Goal: Information Seeking & Learning: Learn about a topic

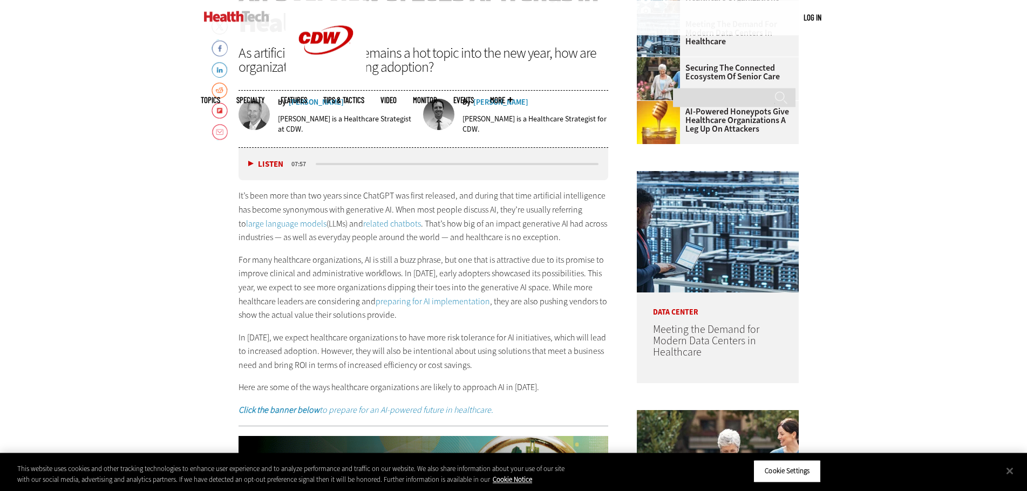
scroll to position [551, 0]
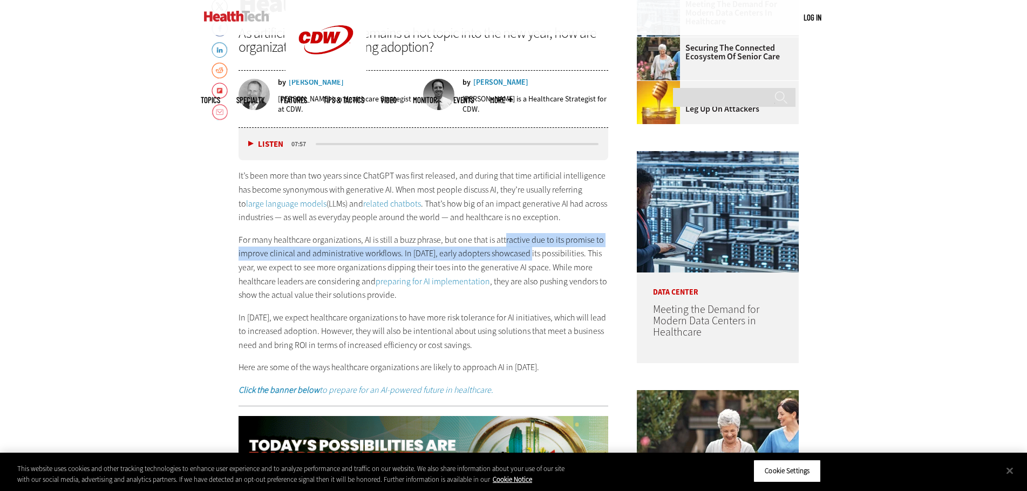
drag, startPoint x: 505, startPoint y: 244, endPoint x: 527, endPoint y: 256, distance: 25.4
click at [527, 256] on p "For many healthcare organizations, AI is still a buzz phrase, but one that is a…" at bounding box center [424, 267] width 370 height 69
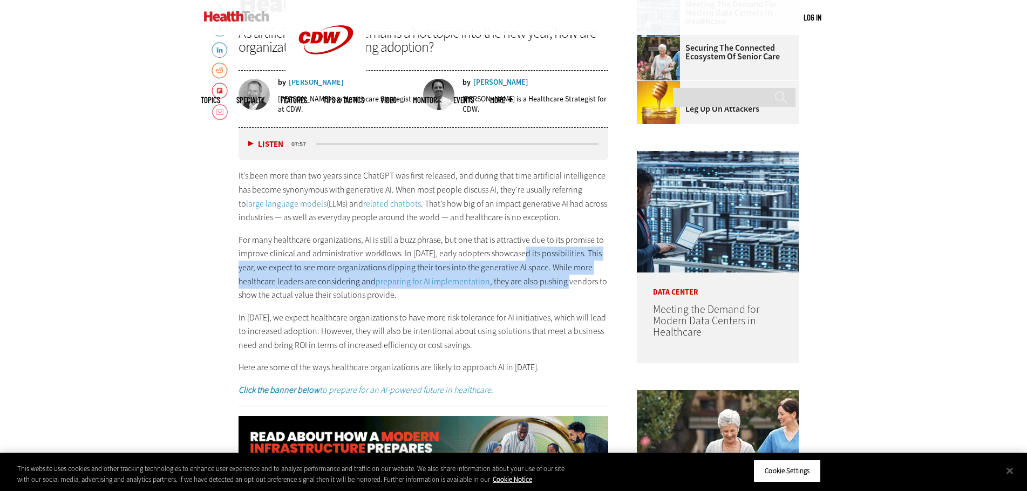
drag, startPoint x: 527, startPoint y: 256, endPoint x: 550, endPoint y: 276, distance: 29.8
click at [550, 276] on p "For many healthcare organizations, AI is still a buzz phrase, but one that is a…" at bounding box center [424, 267] width 370 height 69
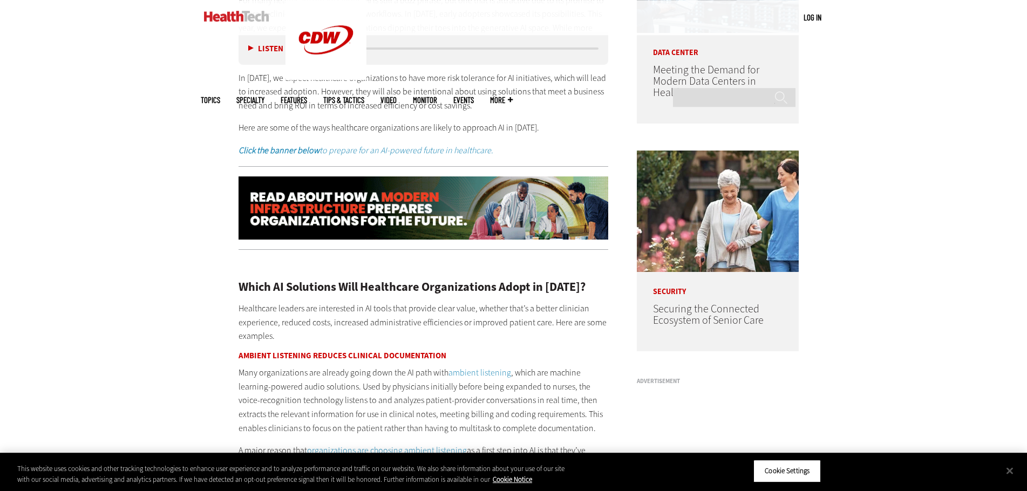
scroll to position [991, 0]
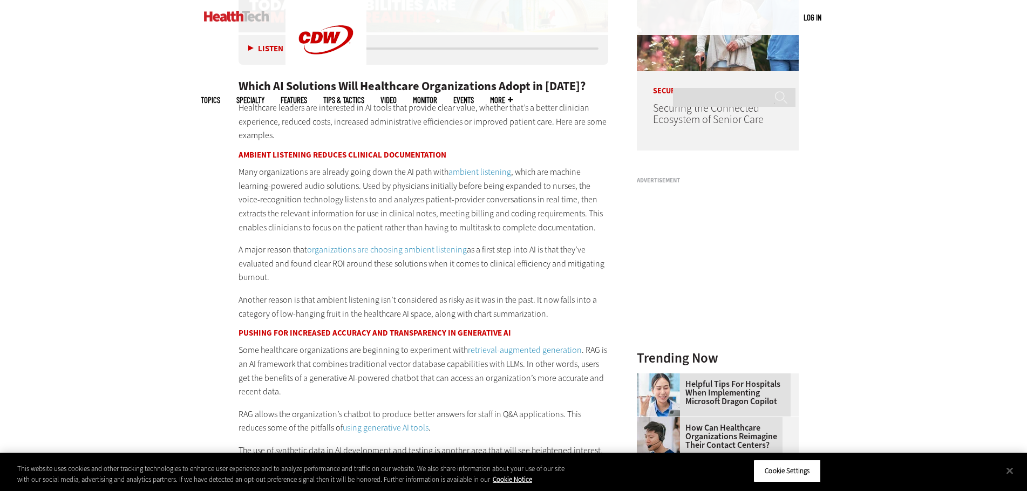
click at [546, 247] on p "A major reason that organizations are choosing ambient listening as a first ste…" at bounding box center [424, 264] width 370 height 42
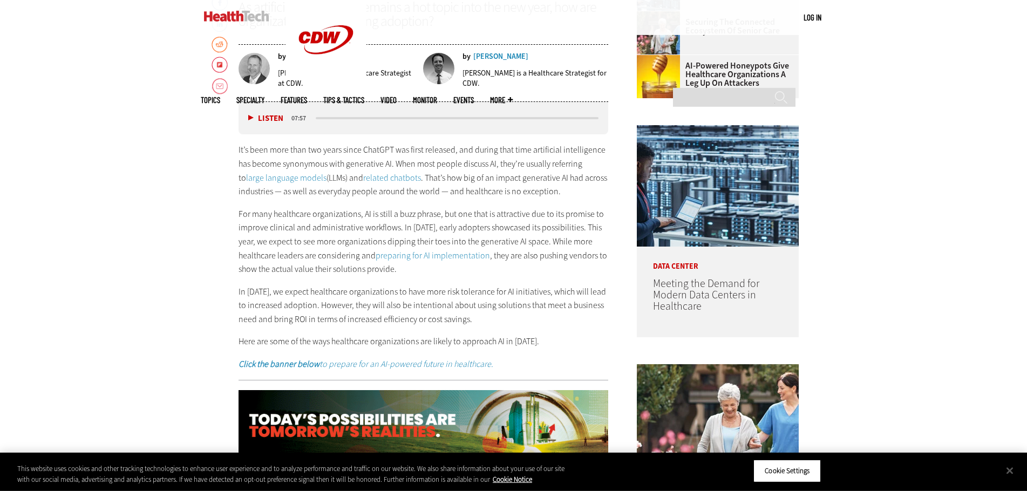
scroll to position [606, 0]
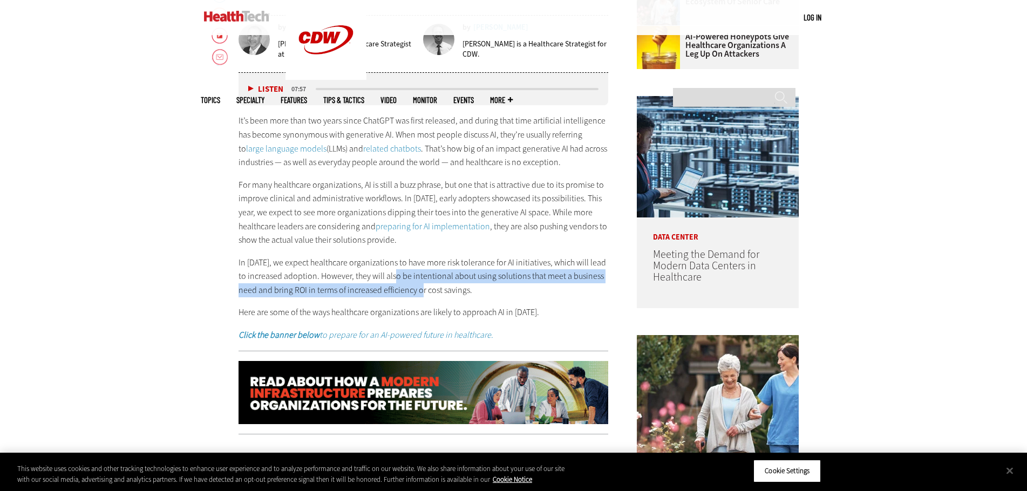
drag, startPoint x: 390, startPoint y: 270, endPoint x: 426, endPoint y: 292, distance: 42.1
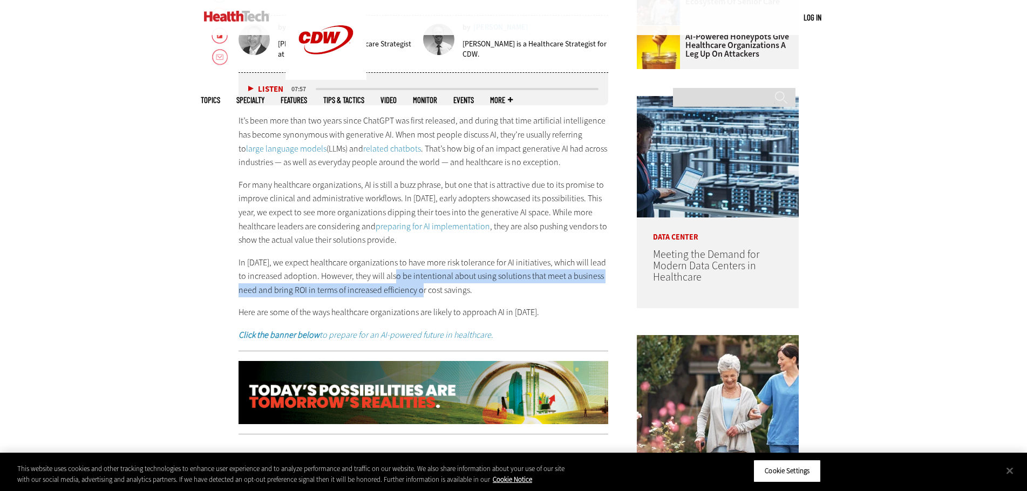
click at [426, 292] on p "In [DATE], we expect healthcare organizations to have more risk tolerance for A…" at bounding box center [424, 277] width 370 height 42
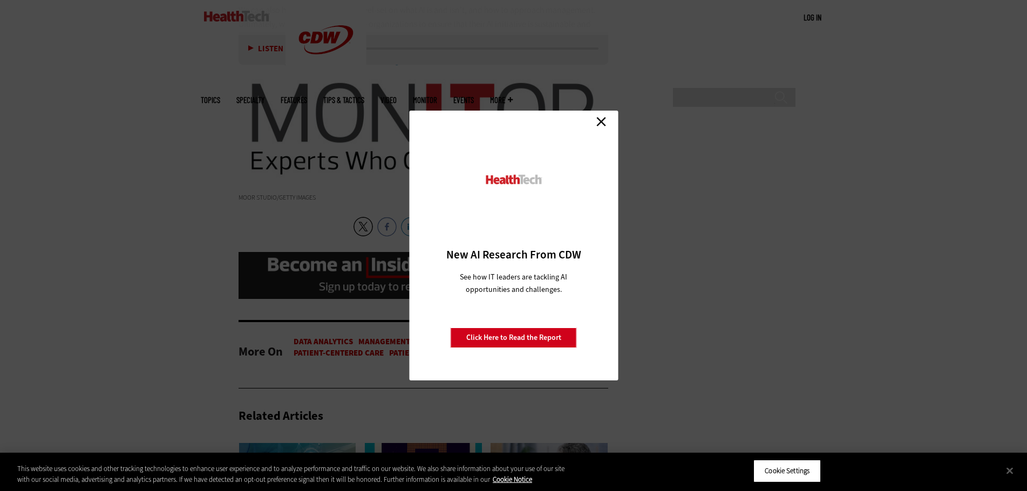
scroll to position [1982, 0]
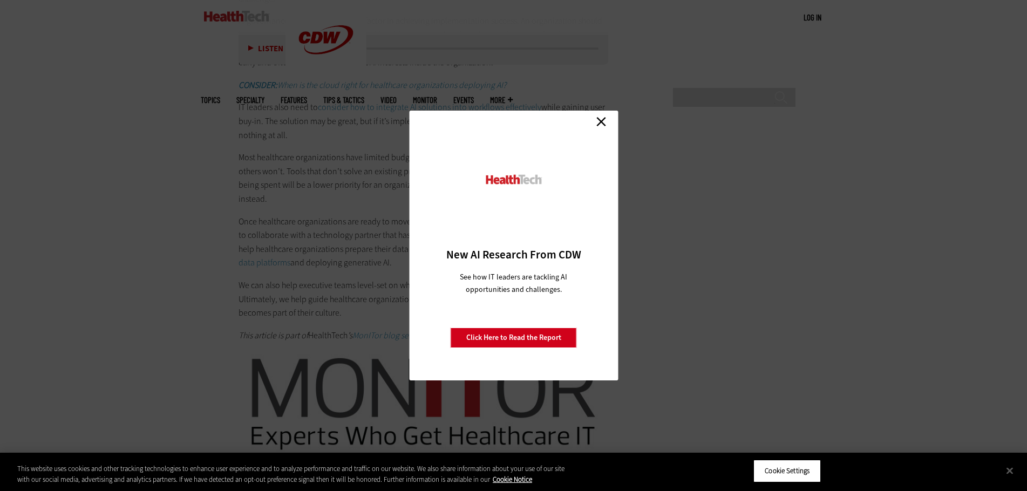
click at [601, 120] on link "Close" at bounding box center [601, 121] width 16 height 16
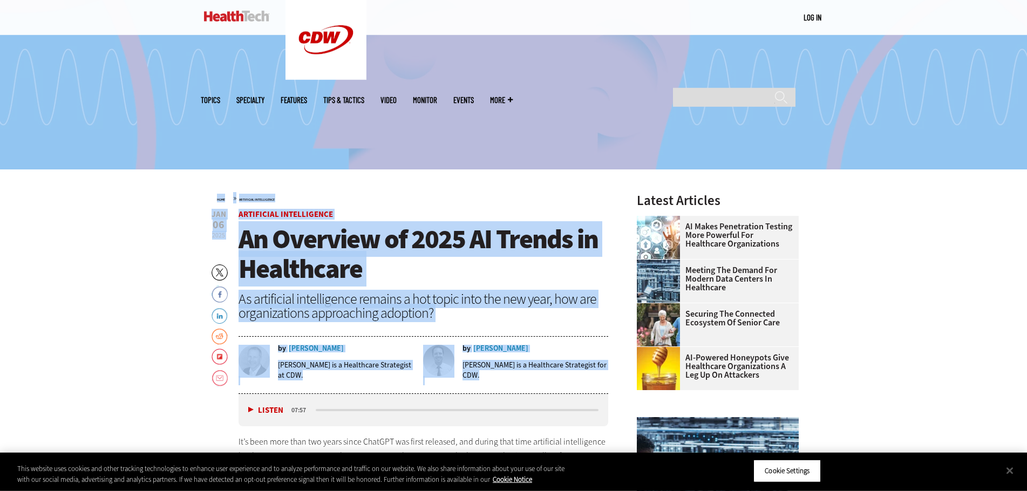
scroll to position [275, 0]
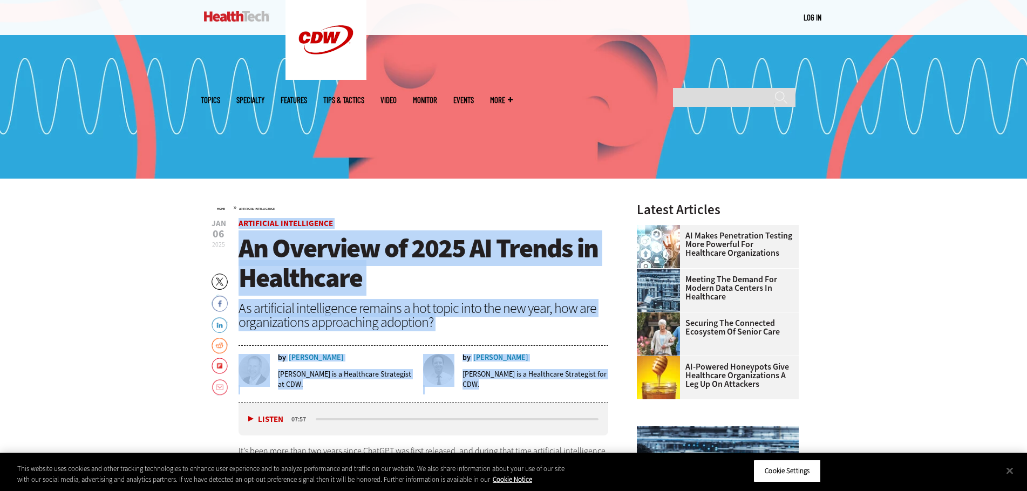
drag, startPoint x: 457, startPoint y: 213, endPoint x: 235, endPoint y: 223, distance: 221.6
copy article "Artificial Intelligence An Overview of 2025 AI Trends in Healthcare As artifici…"
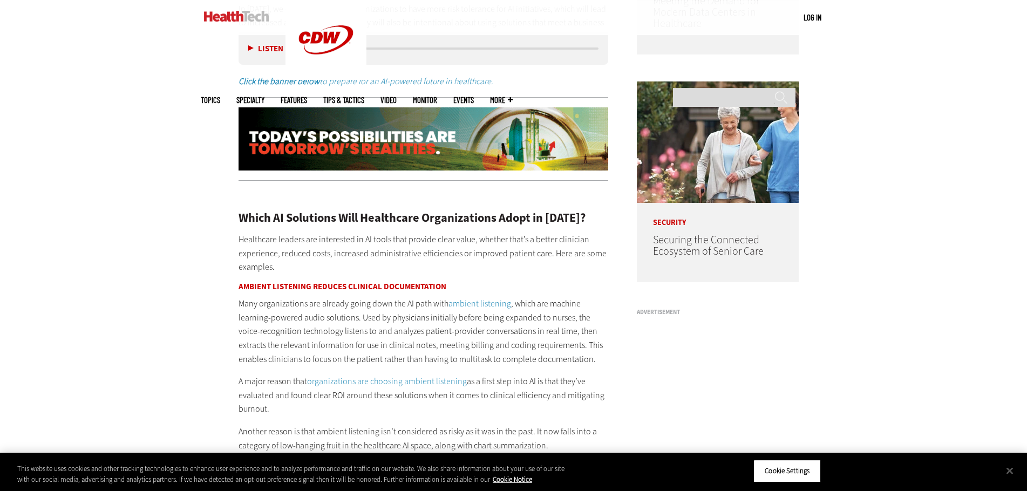
scroll to position [936, 0]
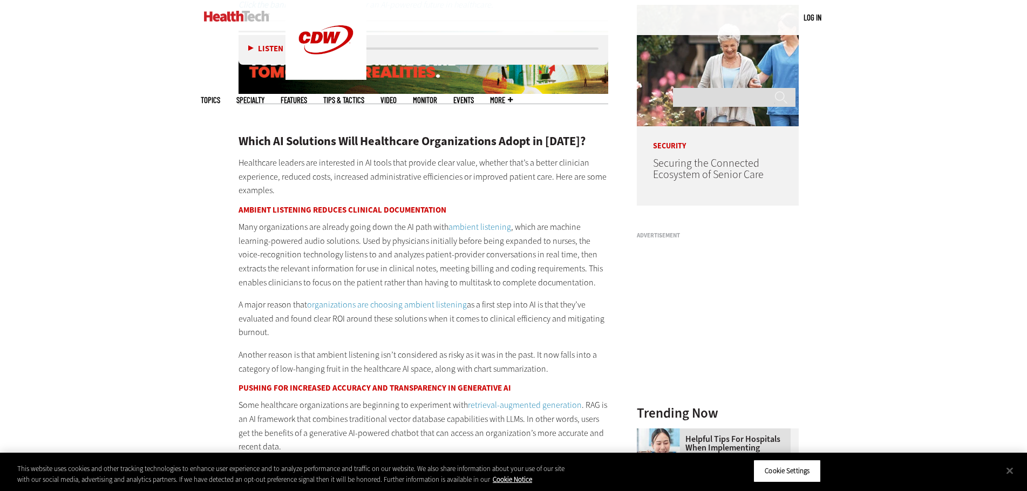
click at [390, 320] on p "A major reason that organizations are choosing ambient listening as a first ste…" at bounding box center [424, 319] width 370 height 42
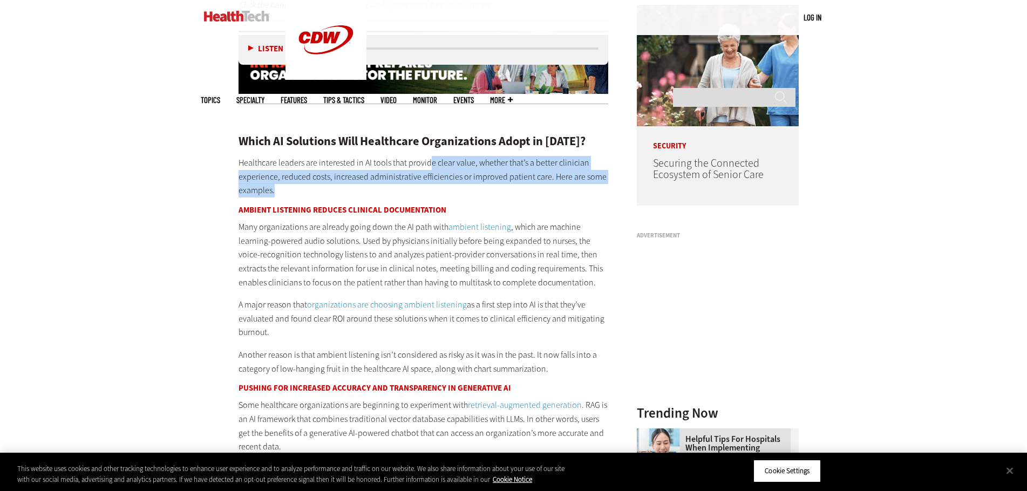
drag, startPoint x: 429, startPoint y: 167, endPoint x: 468, endPoint y: 185, distance: 42.8
click at [468, 185] on p "Healthcare leaders are interested in AI tools that provide clear value, whether…" at bounding box center [424, 177] width 370 height 42
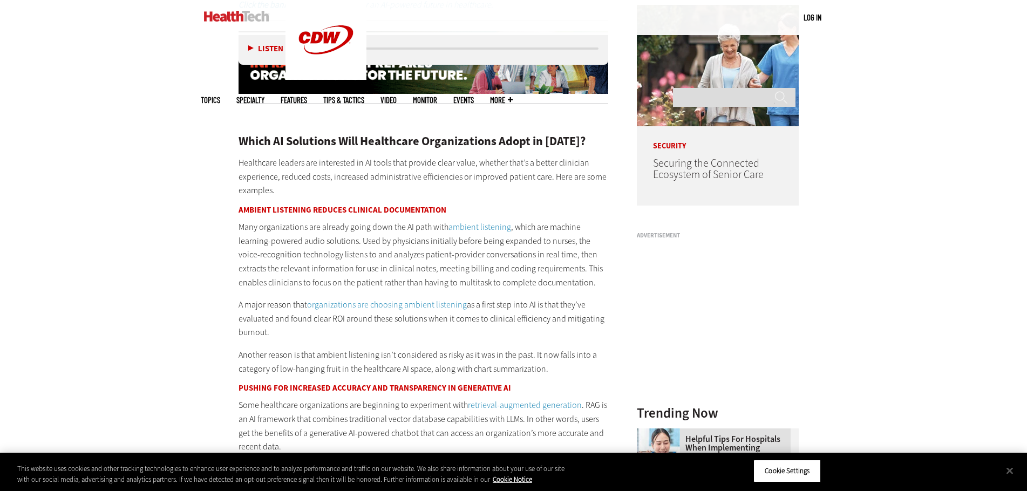
click at [468, 185] on p "Healthcare leaders are interested in AI tools that provide clear value, whether…" at bounding box center [424, 177] width 370 height 42
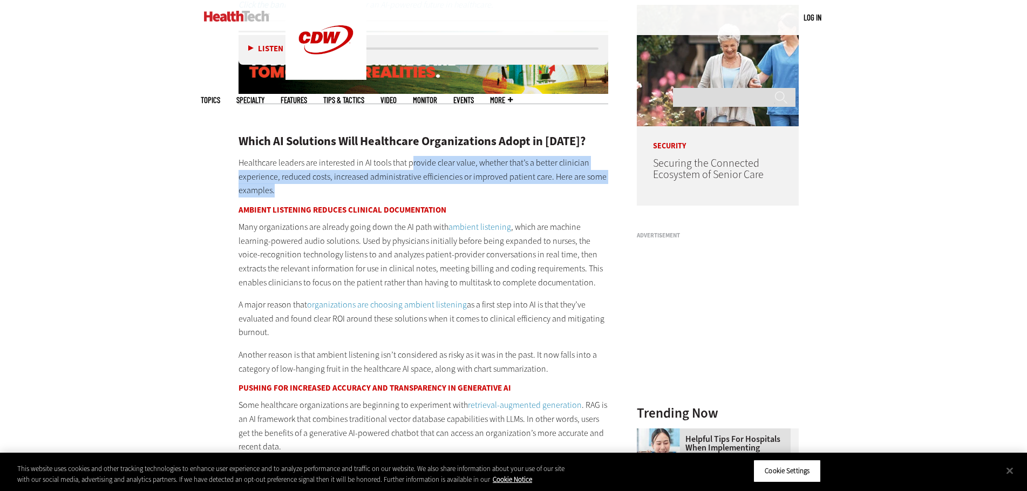
drag, startPoint x: 409, startPoint y: 160, endPoint x: 467, endPoint y: 187, distance: 64.3
click at [467, 187] on p "Healthcare leaders are interested in AI tools that provide clear value, whether…" at bounding box center [424, 177] width 370 height 42
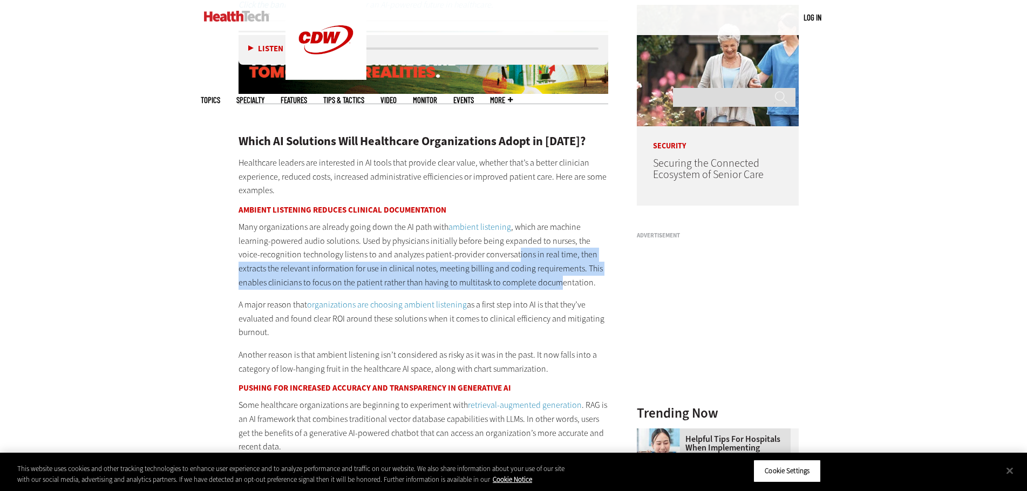
drag, startPoint x: 492, startPoint y: 250, endPoint x: 531, endPoint y: 288, distance: 53.8
click at [531, 288] on p "Many organizations are already going down the AI path with ambient listening , …" at bounding box center [424, 254] width 370 height 69
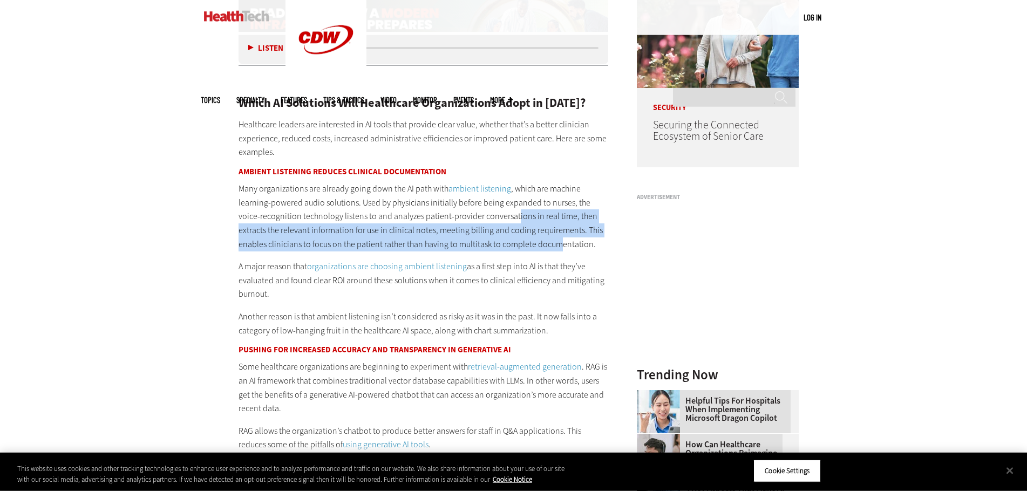
scroll to position [991, 0]
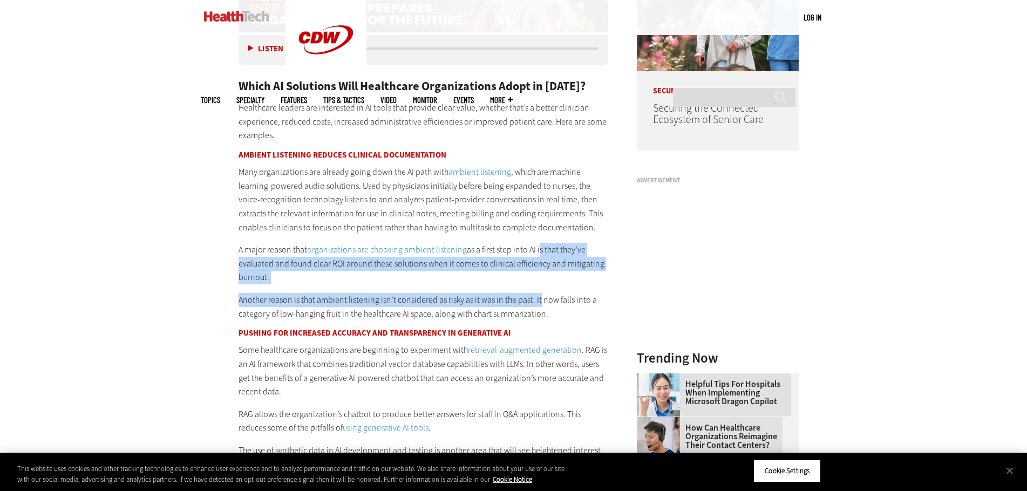
drag, startPoint x: 537, startPoint y: 249, endPoint x: 538, endPoint y: 299, distance: 49.7
click at [540, 283] on p "A major reason that organizations are choosing ambient listening as a first ste…" at bounding box center [424, 264] width 370 height 42
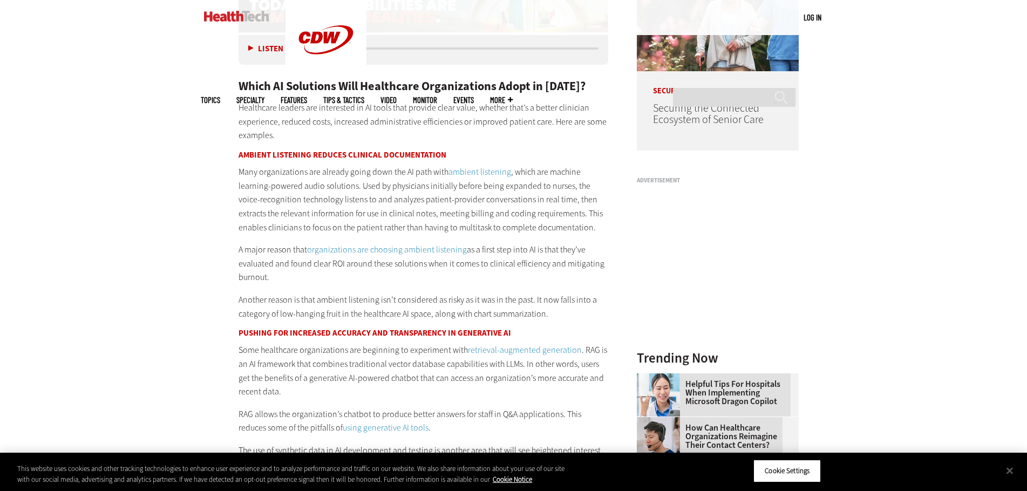
drag, startPoint x: 529, startPoint y: 293, endPoint x: 565, endPoint y: 329, distance: 50.4
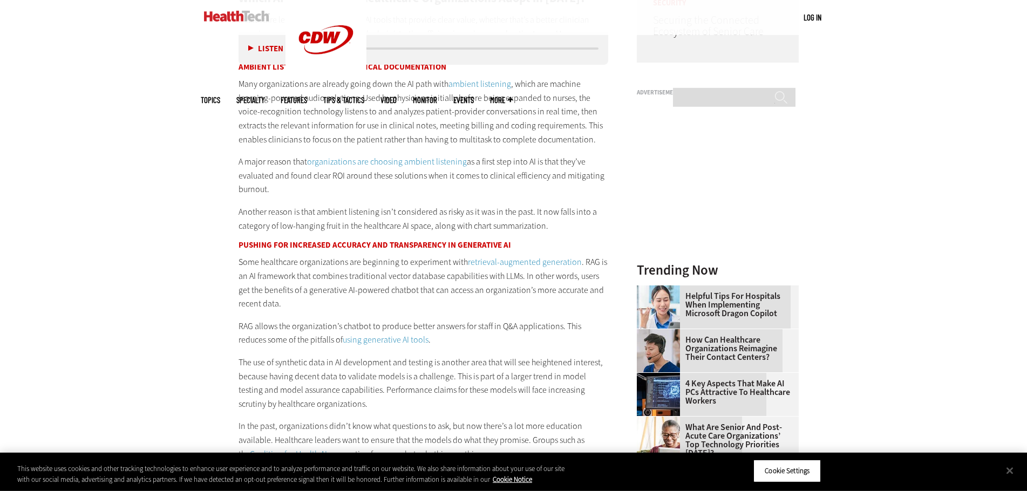
scroll to position [1101, 0]
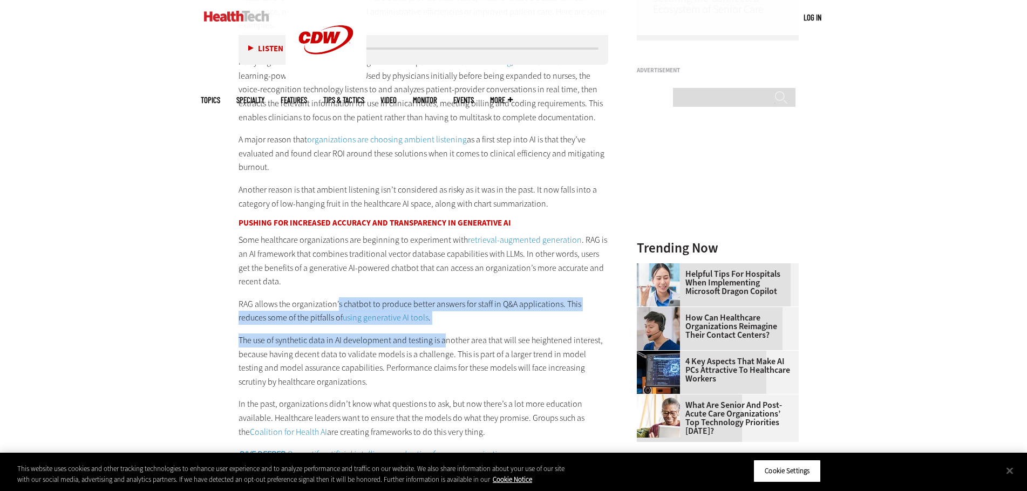
drag, startPoint x: 337, startPoint y: 297, endPoint x: 445, endPoint y: 342, distance: 117.4
click at [445, 342] on p "The use of synthetic data in AI development and testing is another area that wi…" at bounding box center [424, 361] width 370 height 55
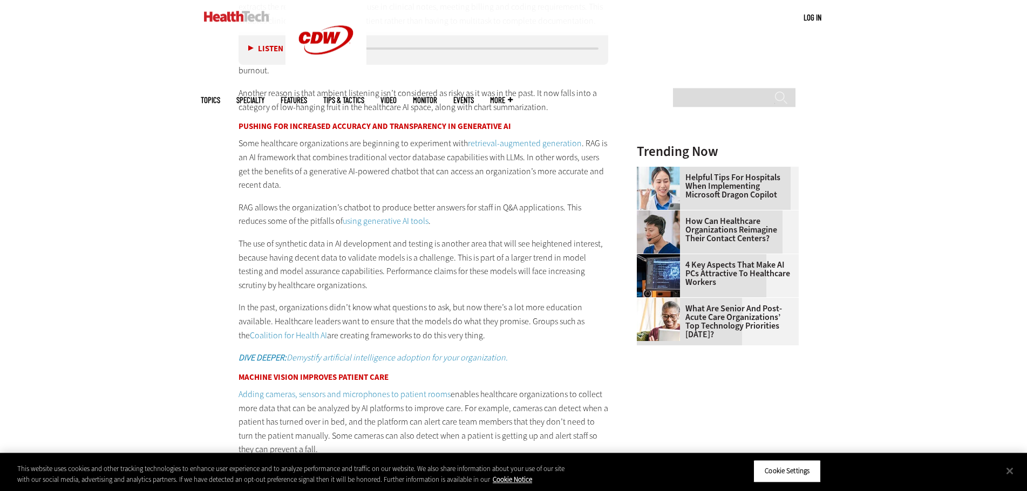
scroll to position [1211, 0]
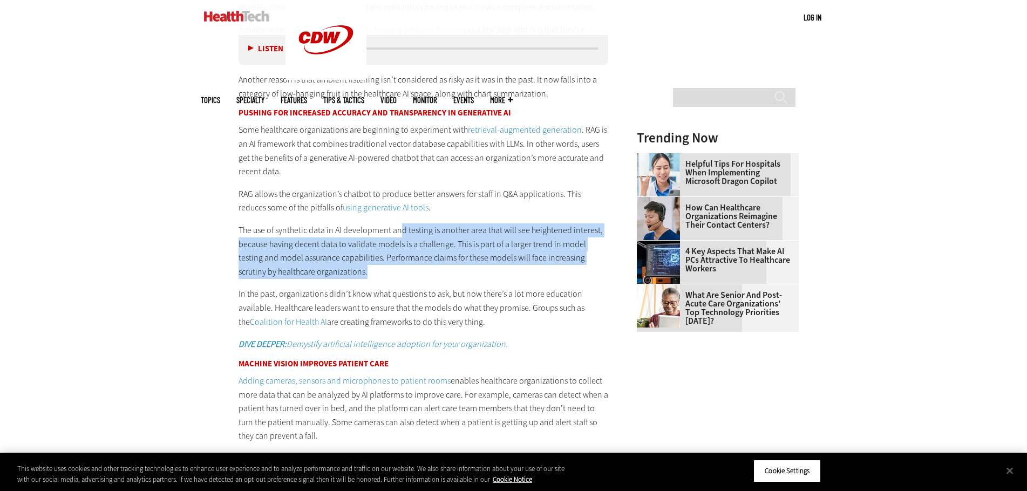
drag, startPoint x: 402, startPoint y: 221, endPoint x: 422, endPoint y: 272, distance: 54.5
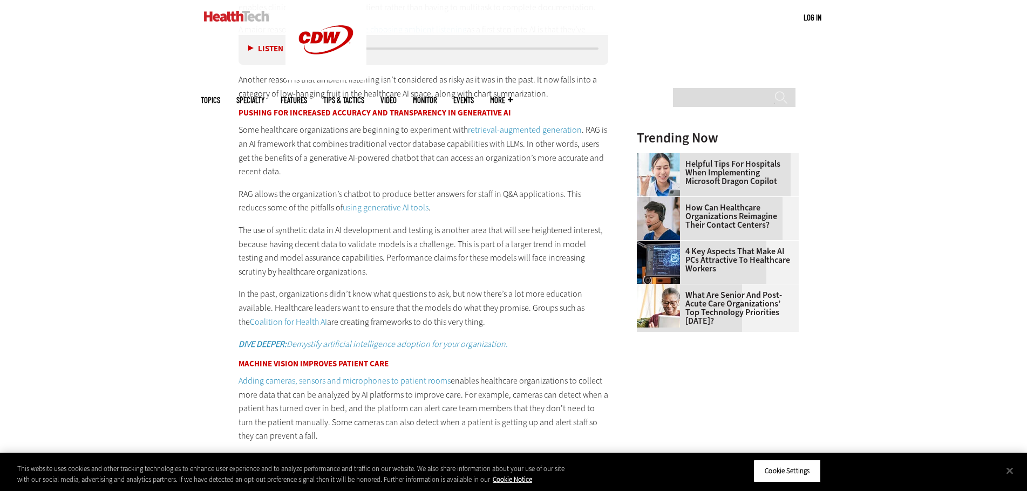
click at [423, 272] on p "The use of synthetic data in AI development and testing is another area that wi…" at bounding box center [424, 251] width 370 height 55
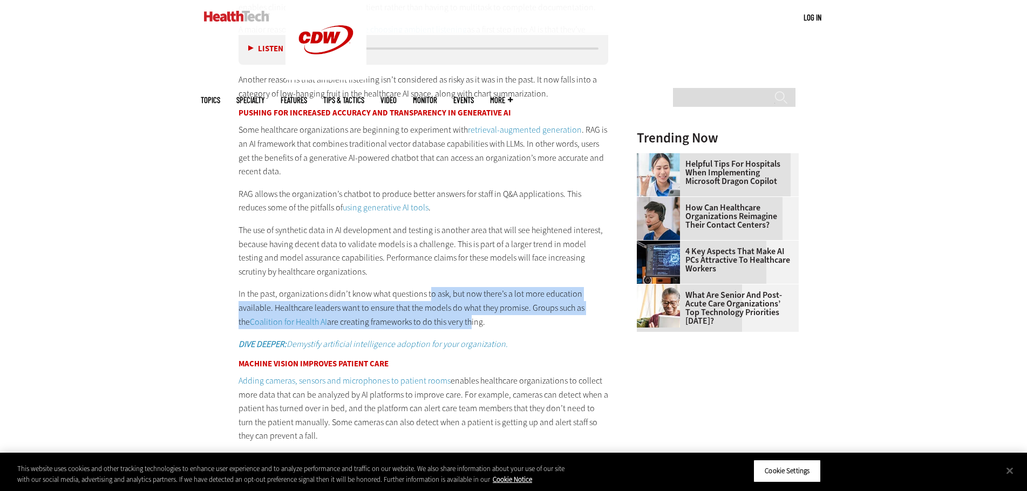
drag, startPoint x: 429, startPoint y: 293, endPoint x: 457, endPoint y: 333, distance: 48.8
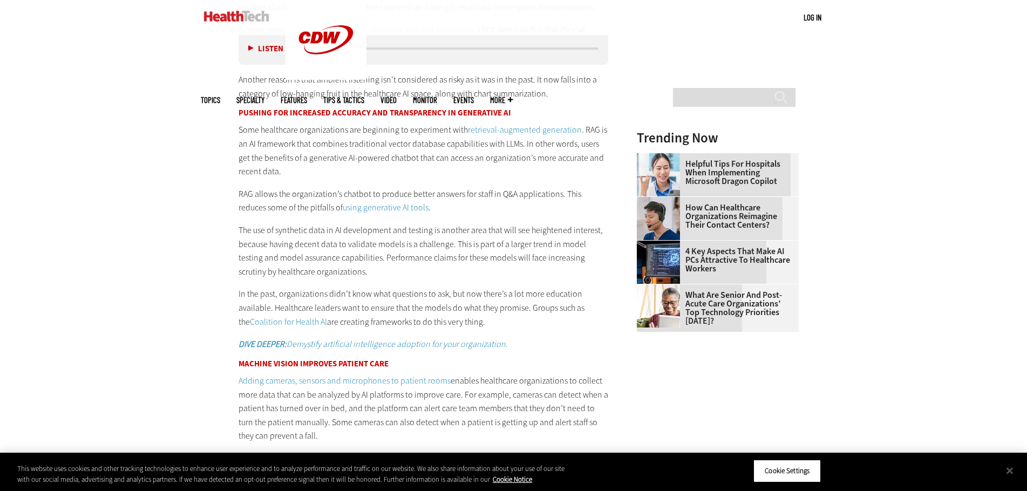
click at [270, 322] on link "Coalition for Health AI" at bounding box center [288, 321] width 77 height 11
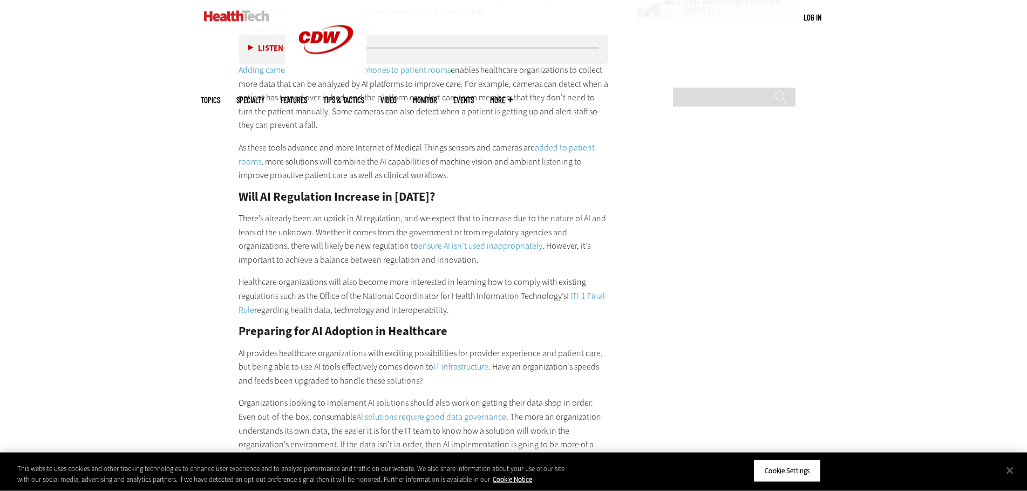
scroll to position [1542, 0]
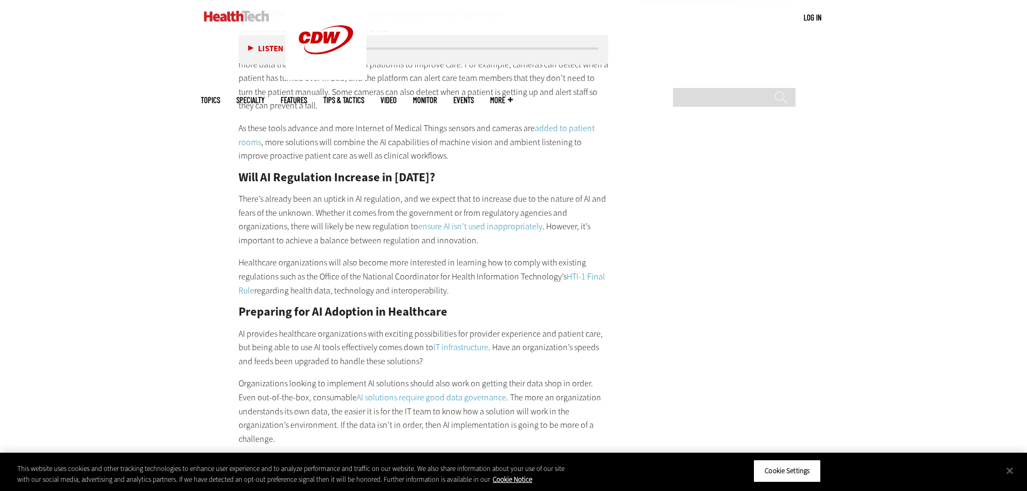
drag, startPoint x: 553, startPoint y: 255, endPoint x: 573, endPoint y: 290, distance: 40.8
click at [573, 290] on div "Which AI Solutions Will Healthcare Organizations Adopt in [DATE]? Healthcare le…" at bounding box center [424, 204] width 370 height 1394
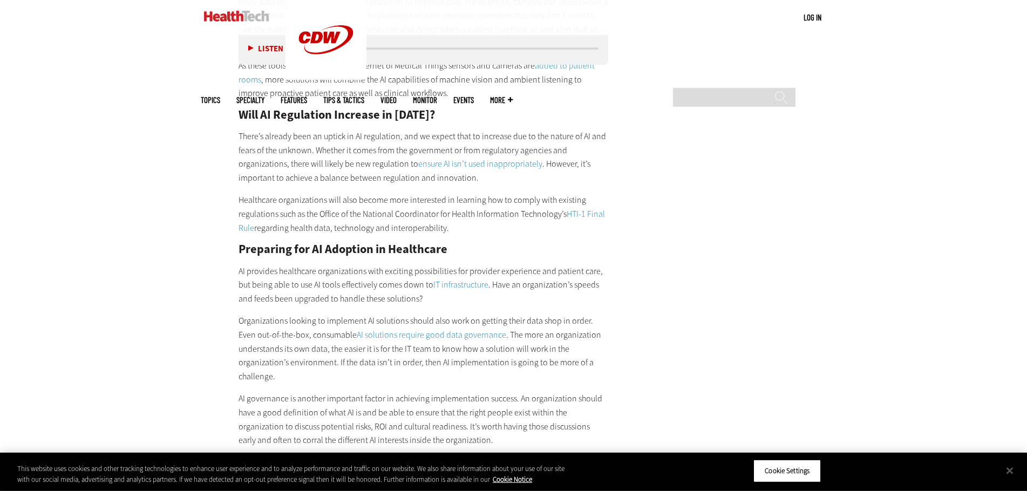
scroll to position [1652, 0]
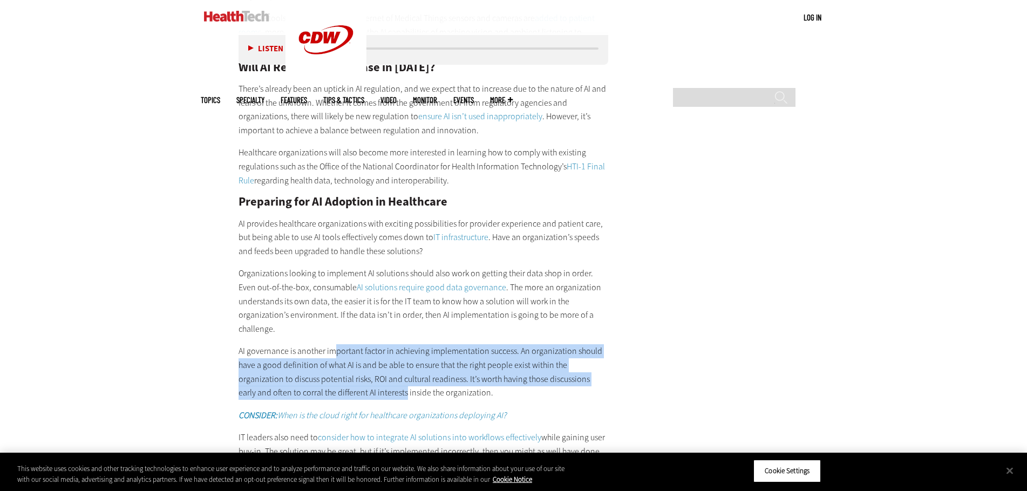
drag, startPoint x: 335, startPoint y: 353, endPoint x: 388, endPoint y: 389, distance: 64.4
click at [388, 389] on p "AI governance is another important factor in achieving implementation success. …" at bounding box center [424, 371] width 370 height 55
click at [410, 382] on p "AI governance is another important factor in achieving implementation success. …" at bounding box center [424, 371] width 370 height 55
drag, startPoint x: 521, startPoint y: 356, endPoint x: 529, endPoint y: 391, distance: 35.4
click at [529, 391] on p "AI governance is another important factor in achieving implementation success. …" at bounding box center [424, 371] width 370 height 55
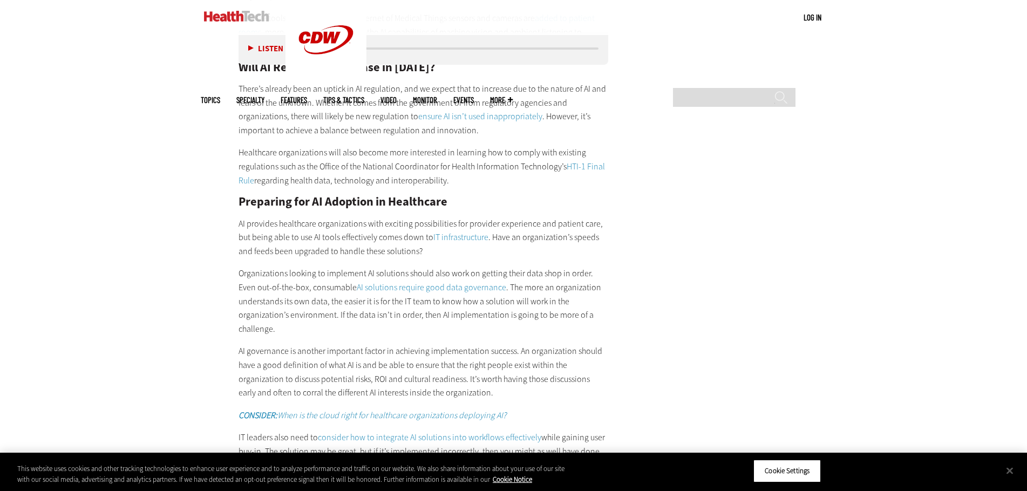
click at [529, 391] on p "AI governance is another important factor in achieving implementation success. …" at bounding box center [424, 371] width 370 height 55
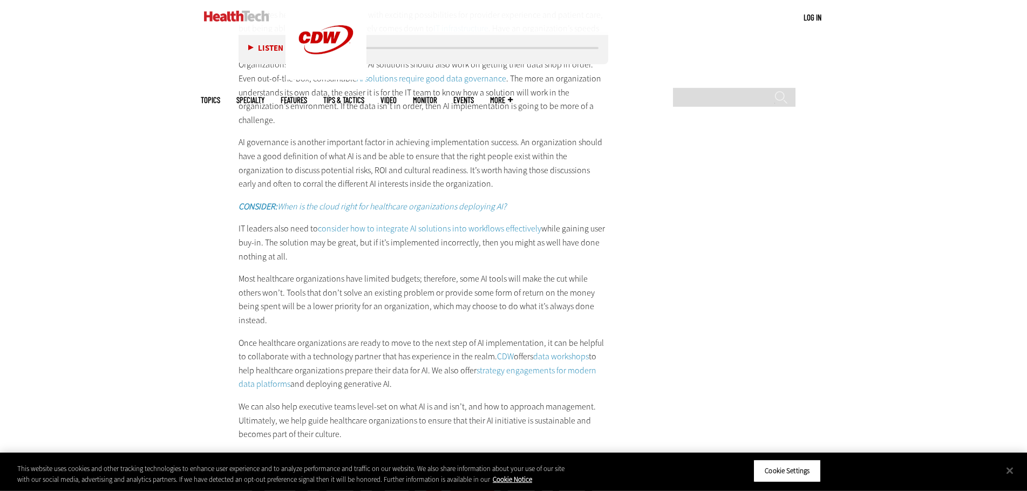
scroll to position [1872, 0]
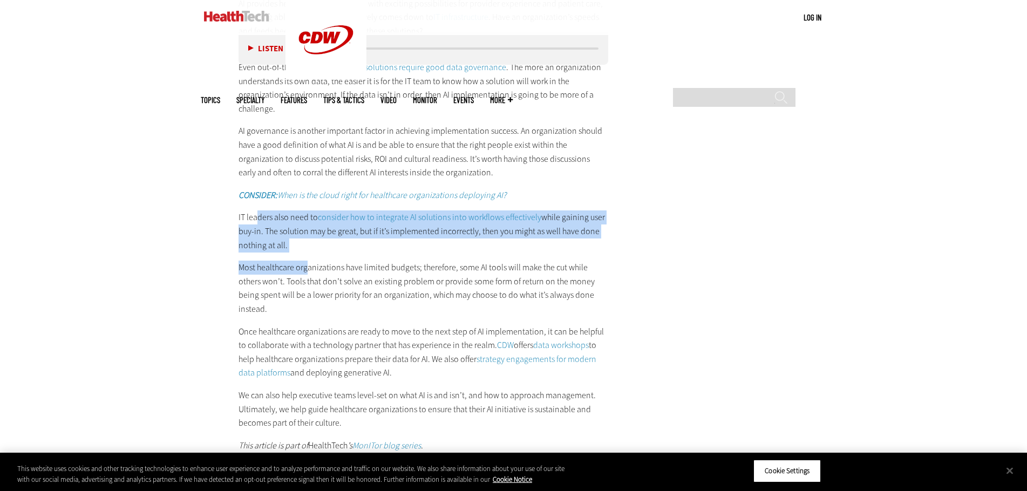
drag, startPoint x: 259, startPoint y: 211, endPoint x: 308, endPoint y: 269, distance: 77.0
click at [308, 269] on p "Most healthcare organizations have limited budgets; therefore, some AI tools wi…" at bounding box center [424, 288] width 370 height 55
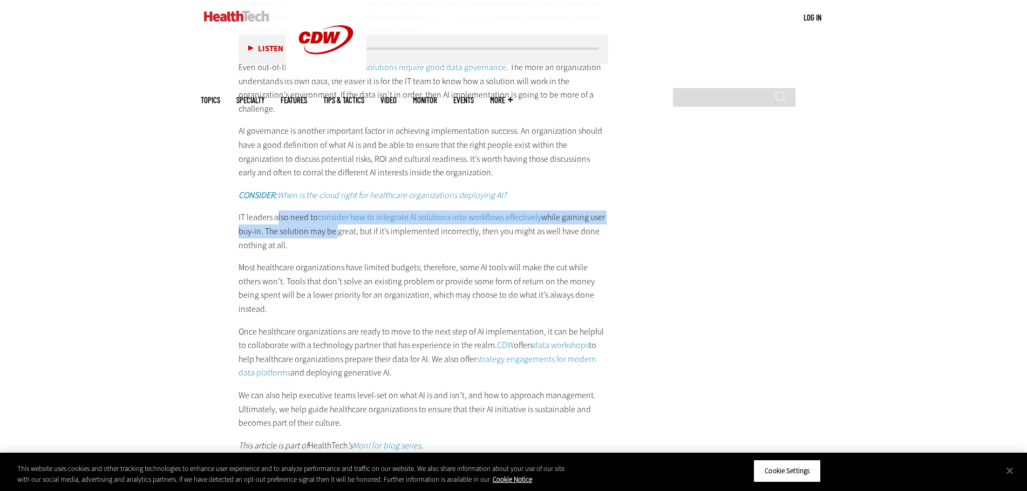
drag, startPoint x: 277, startPoint y: 214, endPoint x: 335, endPoint y: 232, distance: 59.8
click at [335, 232] on p "IT leaders also need to consider how to integrate AI solutions into workflows e…" at bounding box center [424, 232] width 370 height 42
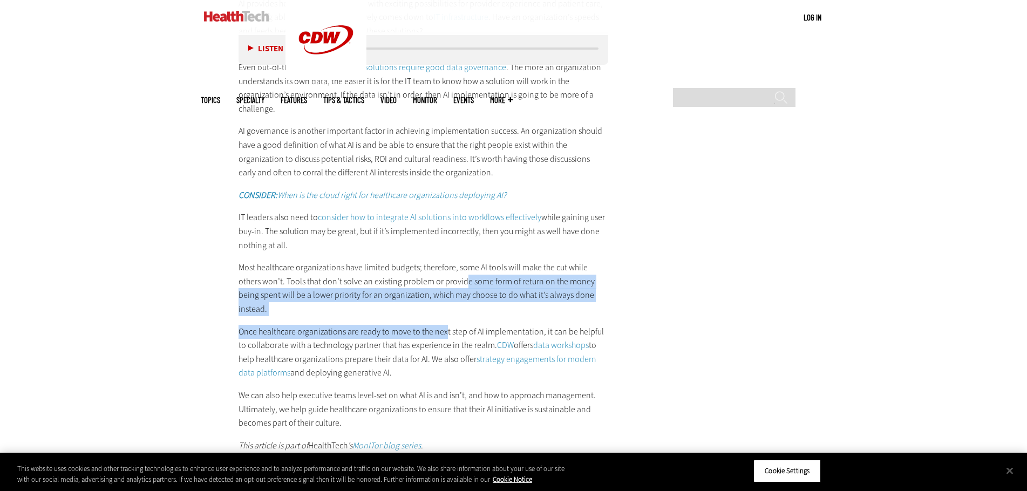
drag, startPoint x: 442, startPoint y: 279, endPoint x: 444, endPoint y: 310, distance: 31.4
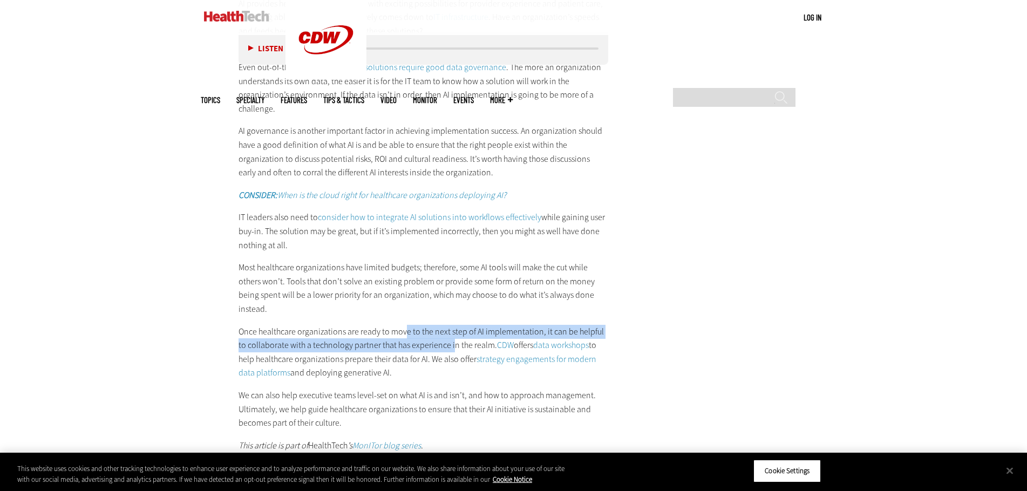
drag, startPoint x: 403, startPoint y: 315, endPoint x: 442, endPoint y: 336, distance: 44.4
click at [442, 336] on p "Once healthcare organizations are ready to move to the next step of AI implemen…" at bounding box center [424, 352] width 370 height 55
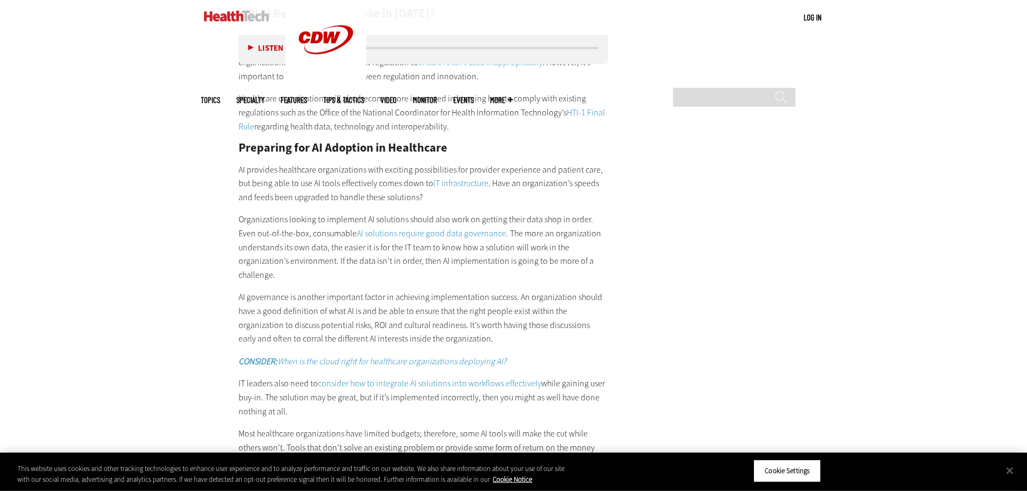
scroll to position [1707, 0]
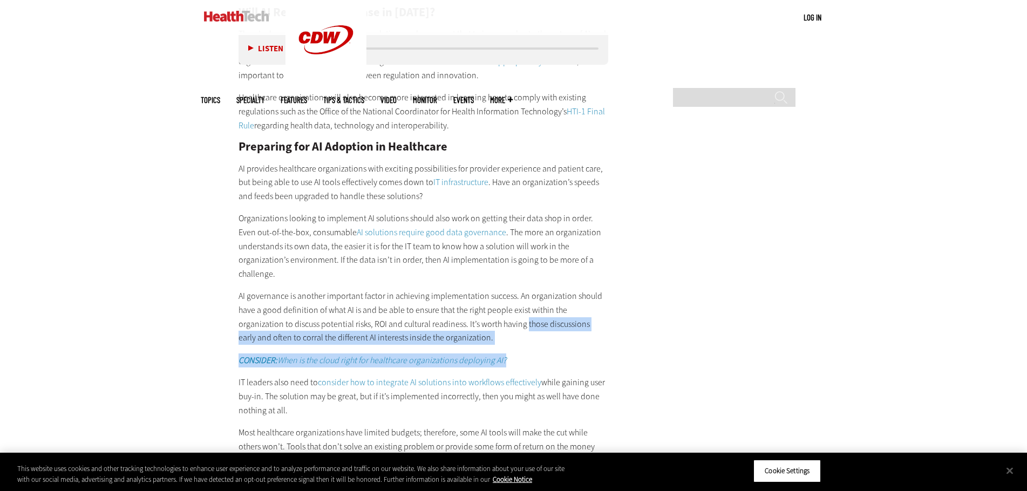
drag, startPoint x: 526, startPoint y: 324, endPoint x: 580, endPoint y: 361, distance: 65.3
click at [580, 361] on div "Which AI Solutions Will Healthcare Organizations Adopt in [DATE]? Healthcare le…" at bounding box center [424, 39] width 370 height 1394
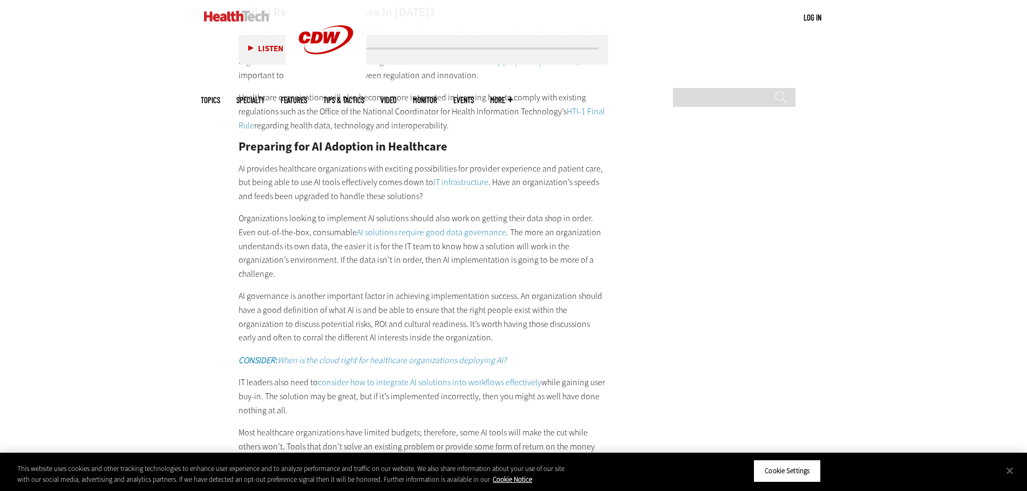
click at [590, 381] on p "IT leaders also need to consider how to integrate AI solutions into workflows e…" at bounding box center [424, 397] width 370 height 42
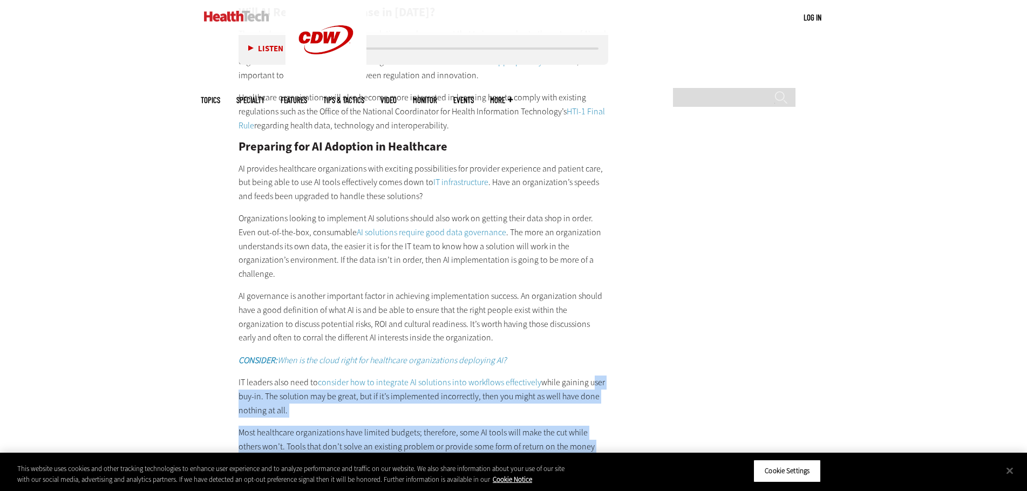
drag, startPoint x: 590, startPoint y: 381, endPoint x: 616, endPoint y: 423, distance: 49.3
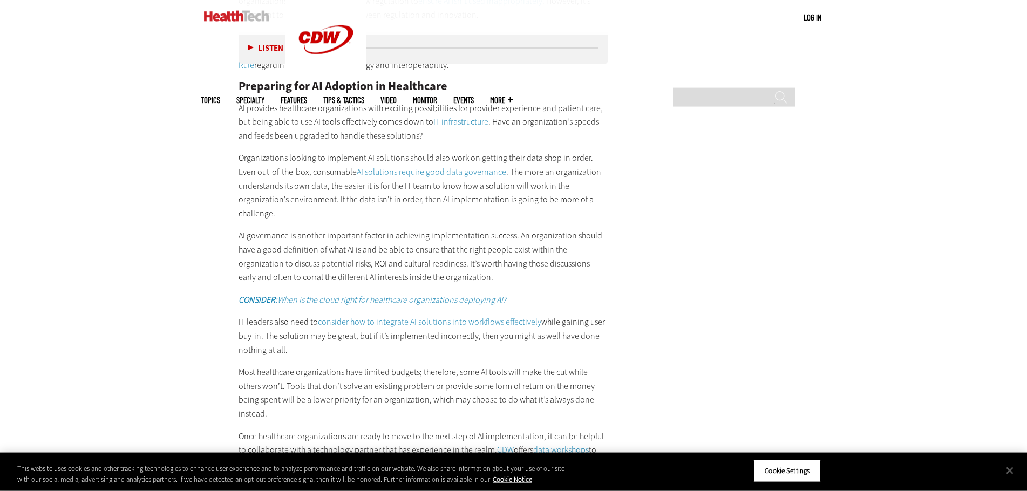
scroll to position [1817, 0]
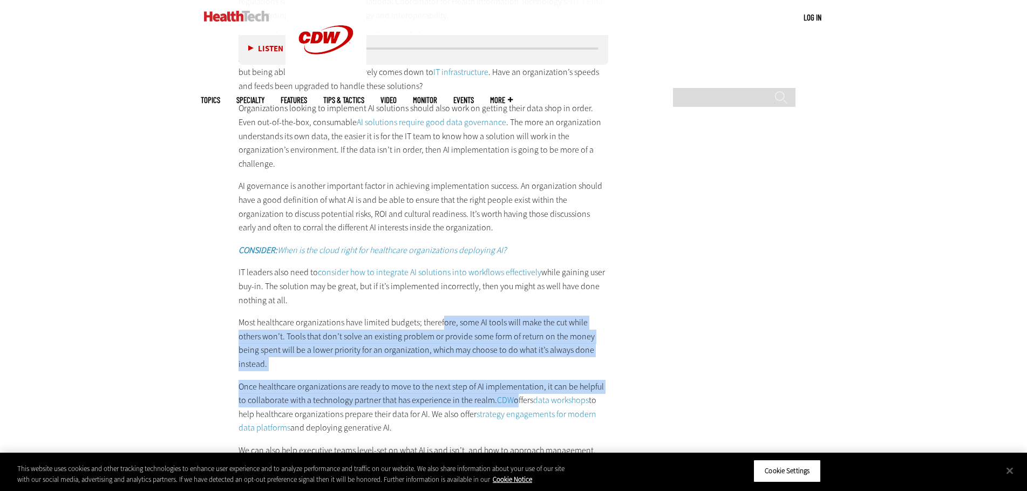
drag, startPoint x: 443, startPoint y: 317, endPoint x: 504, endPoint y: 387, distance: 92.2
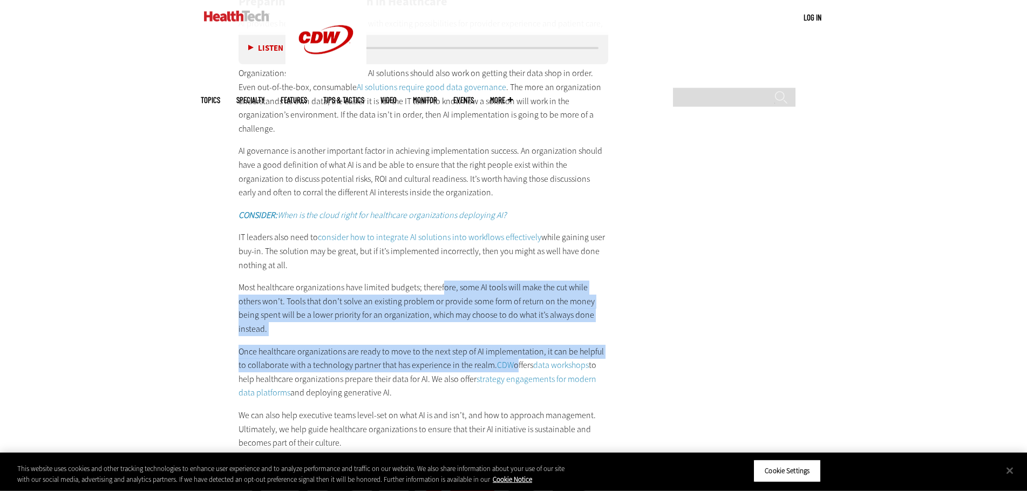
scroll to position [1872, 0]
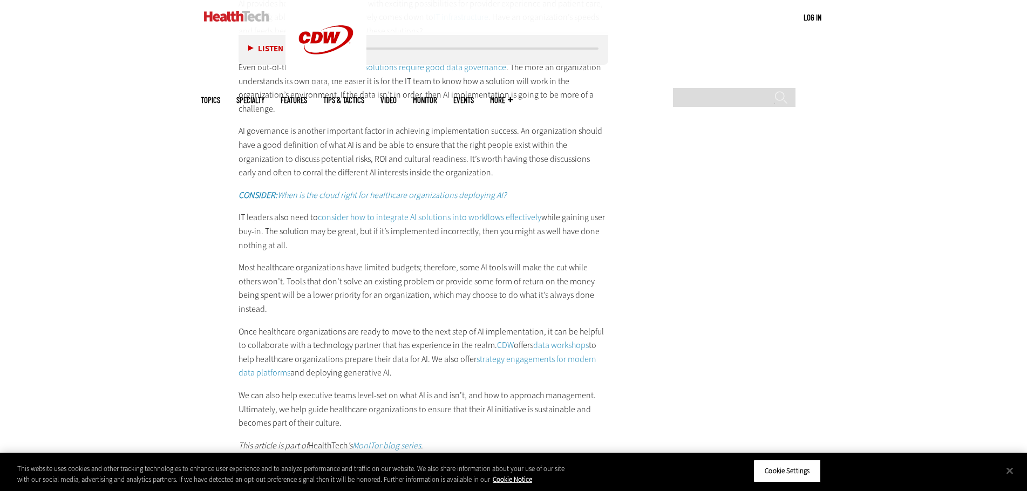
click at [336, 340] on p "Once healthcare organizations are ready to move to the next step of AI implemen…" at bounding box center [424, 352] width 370 height 55
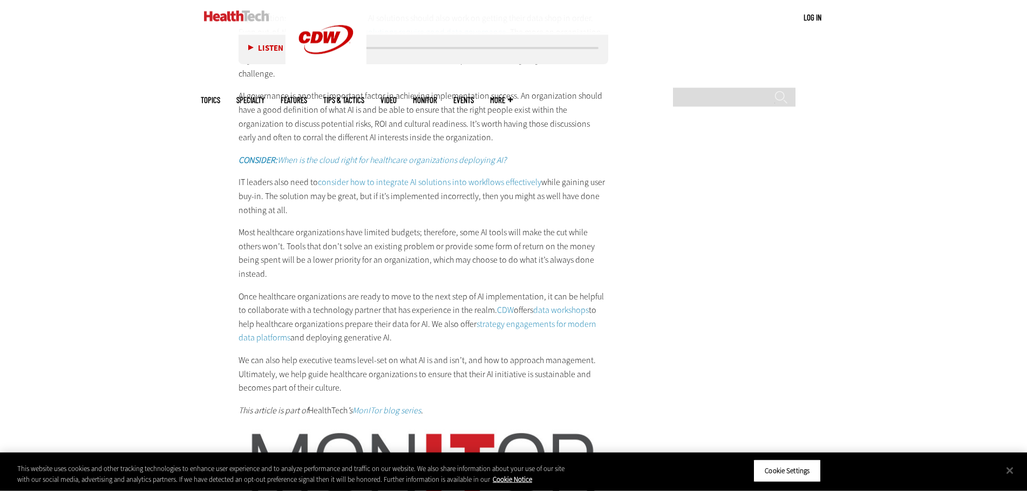
scroll to position [1927, 0]
